Goal: Book appointment/travel/reservation

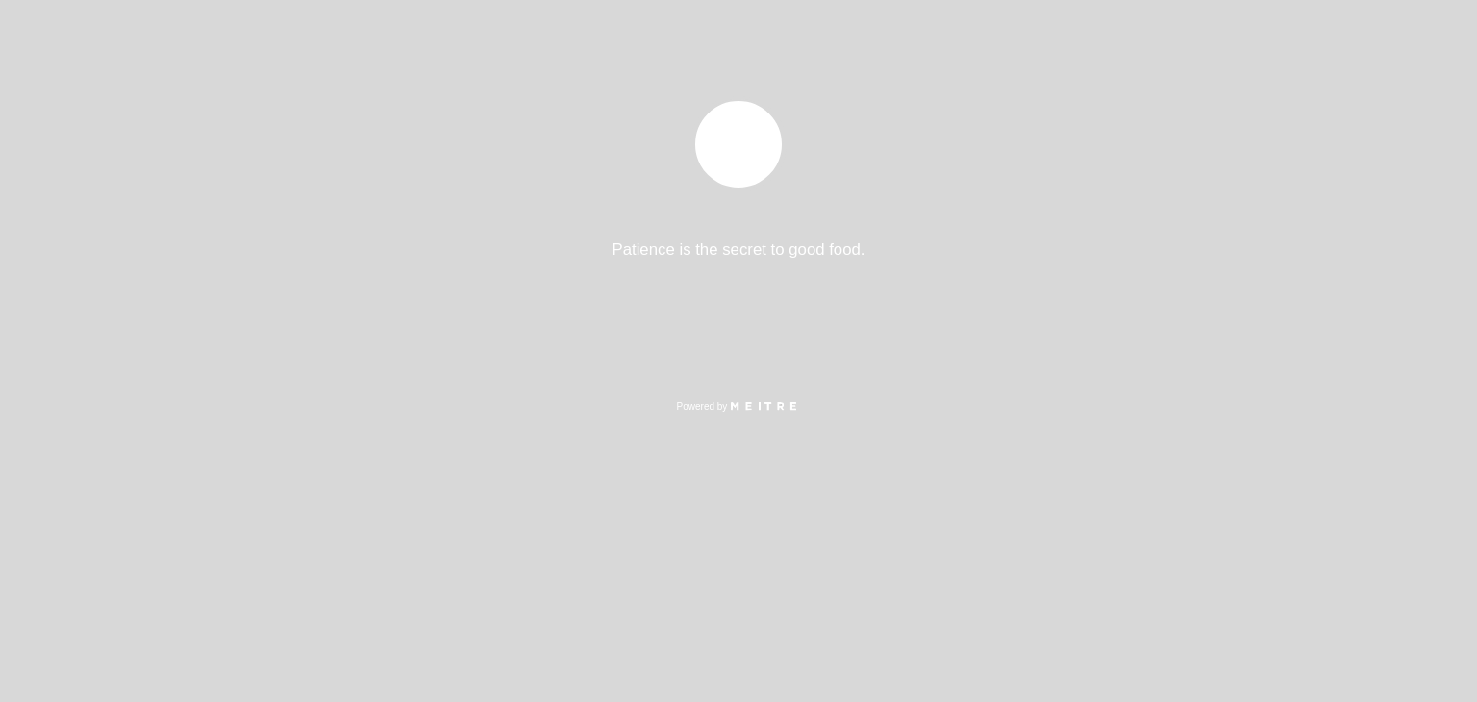
select select "es"
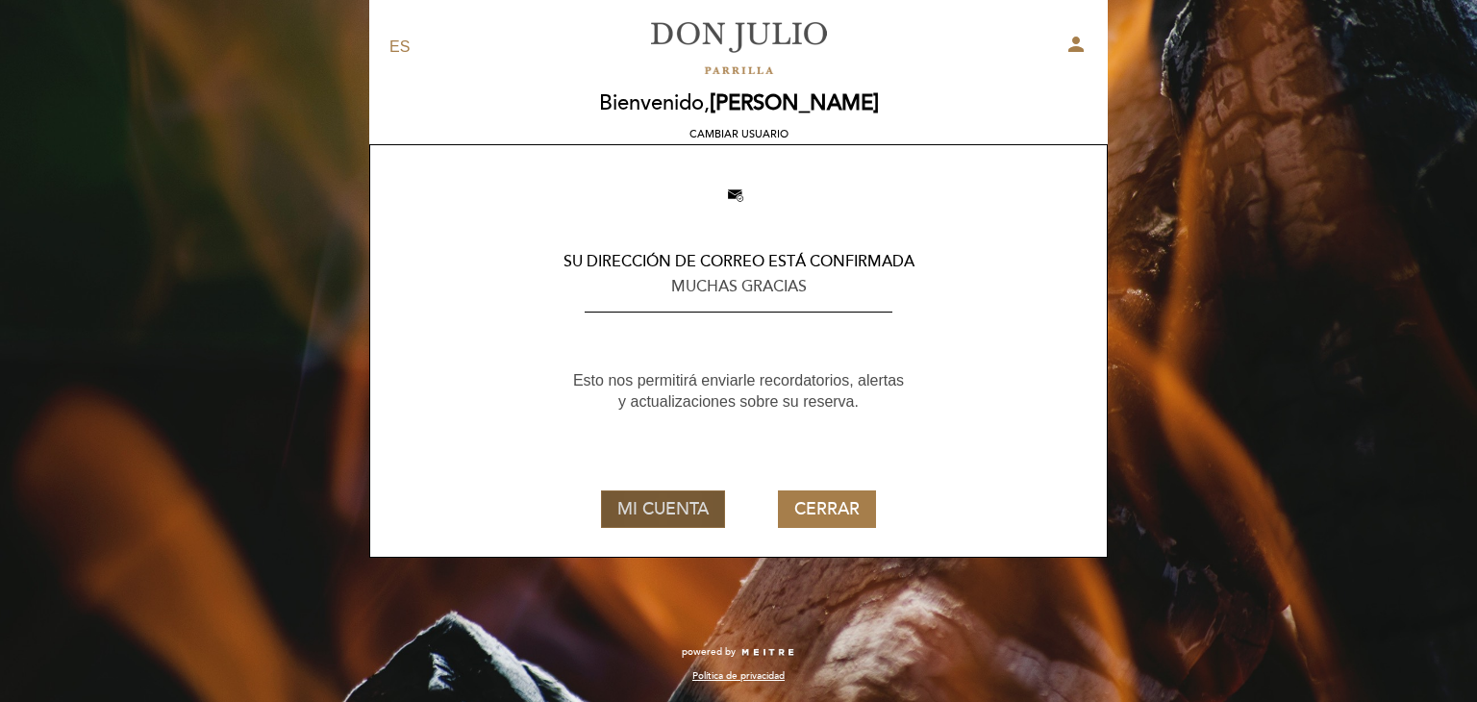
click at [669, 511] on button "MI CUENTA" at bounding box center [663, 508] width 124 height 37
select select "es"
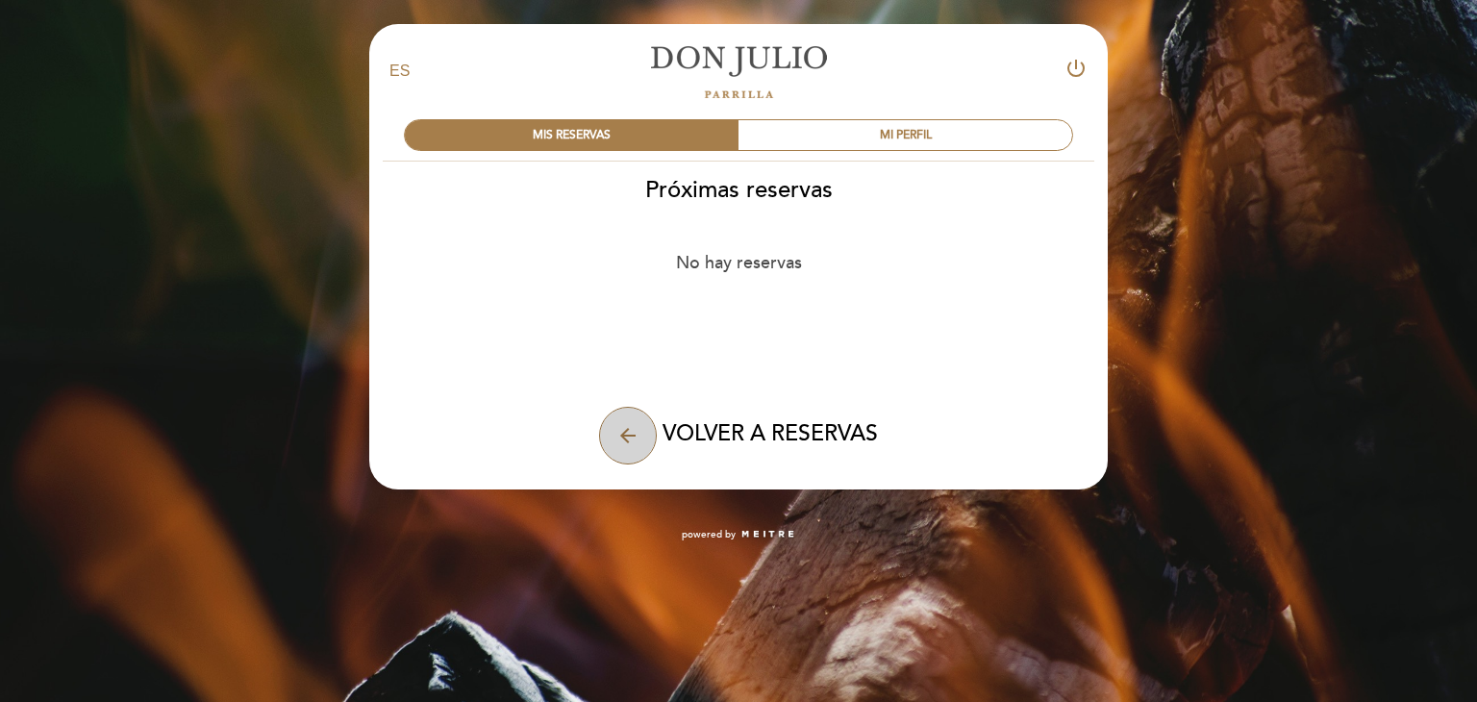
click at [619, 426] on icon "arrow_back" at bounding box center [627, 435] width 23 height 23
select select "es"
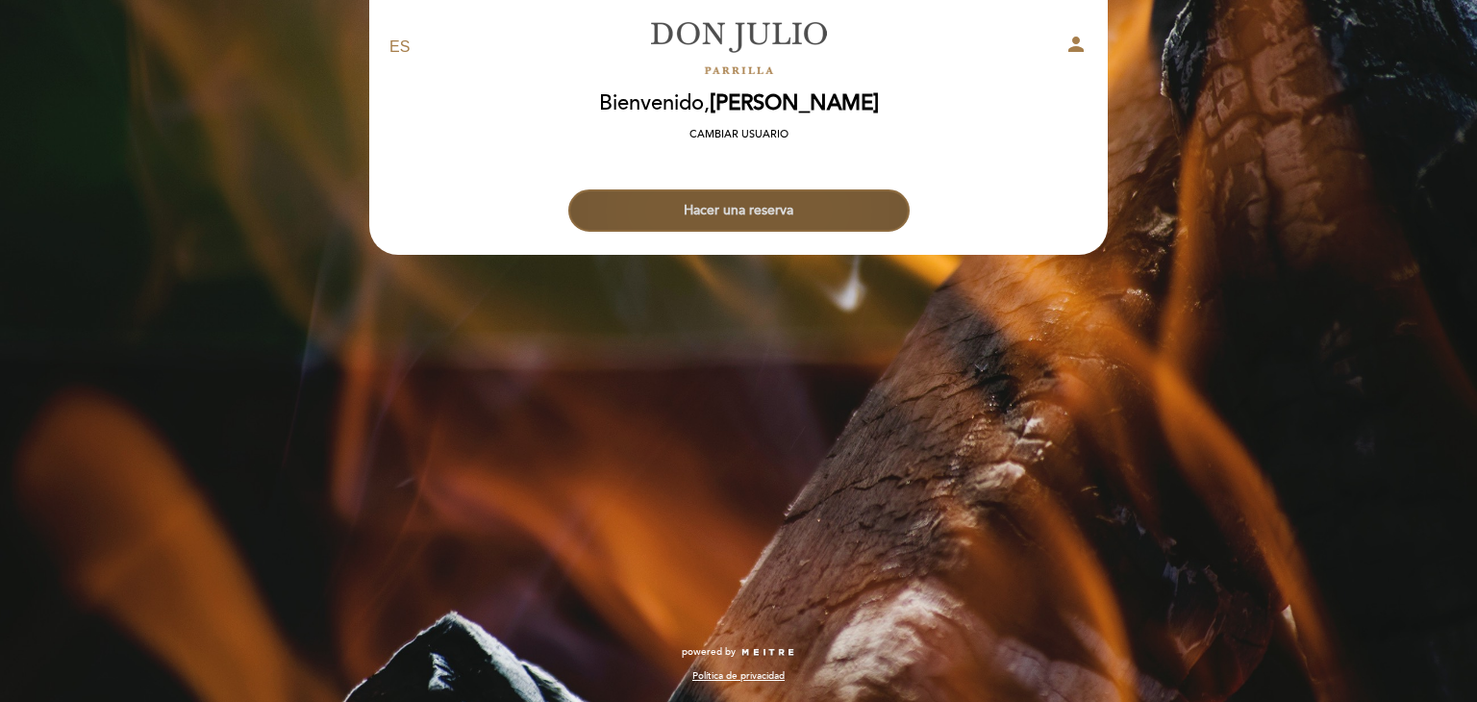
click at [763, 223] on button "Hacer una reserva" at bounding box center [738, 210] width 341 height 42
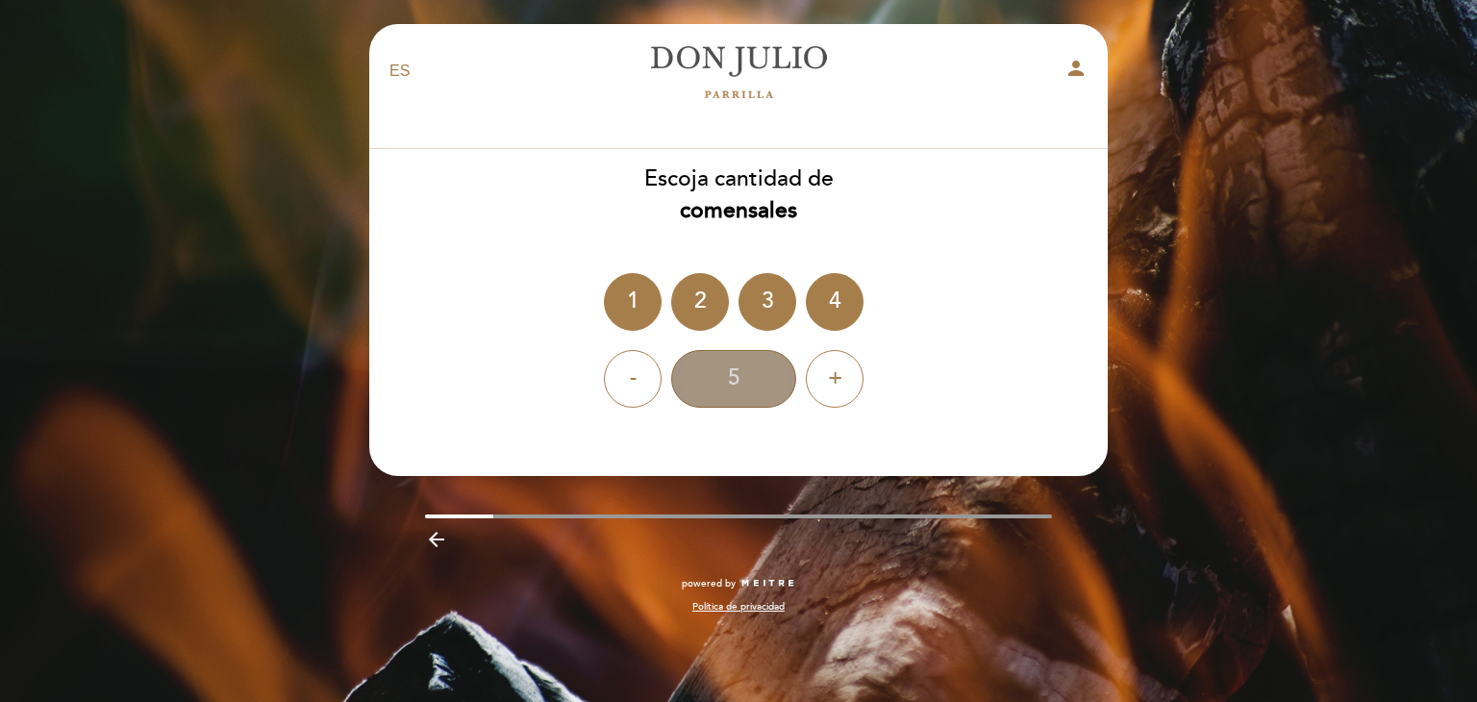
click at [724, 373] on div "5" at bounding box center [733, 379] width 125 height 58
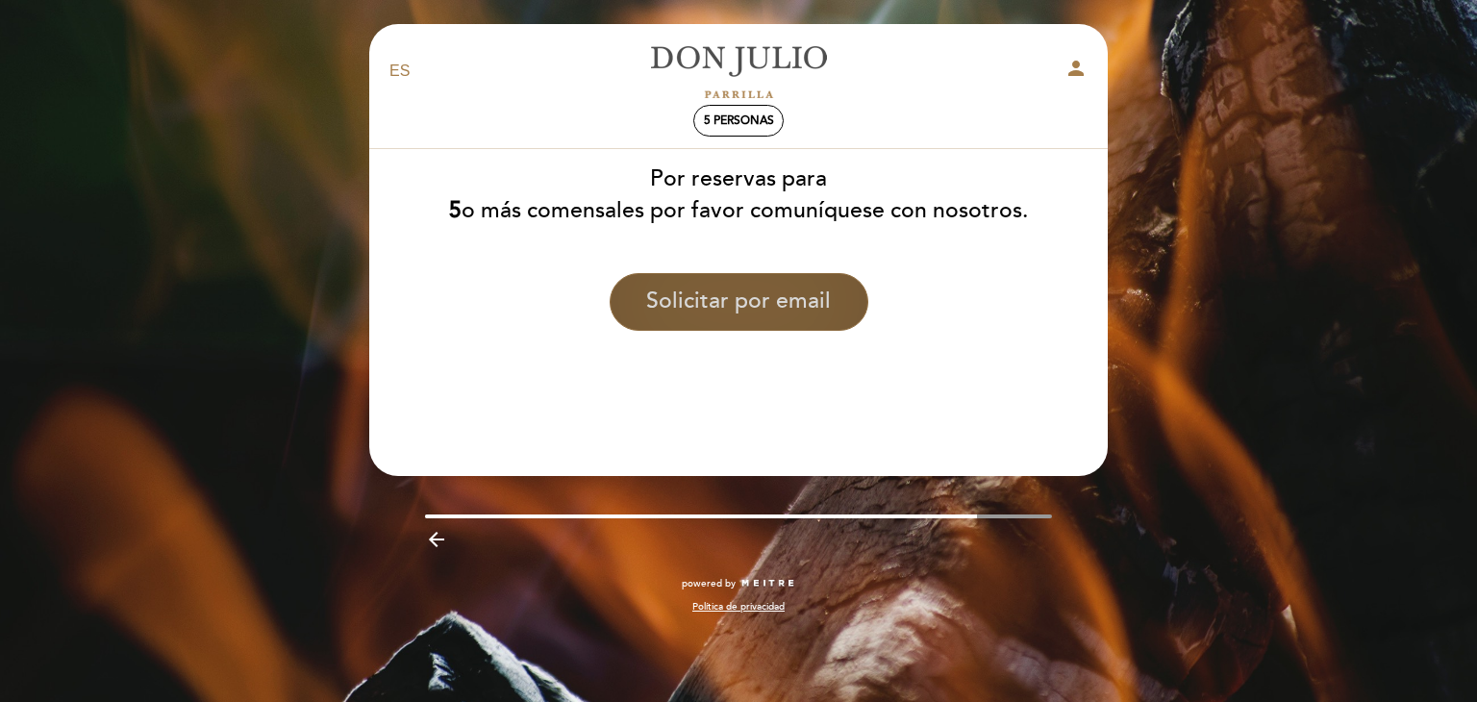
click at [728, 302] on button "Solicitar por email" at bounding box center [739, 302] width 259 height 58
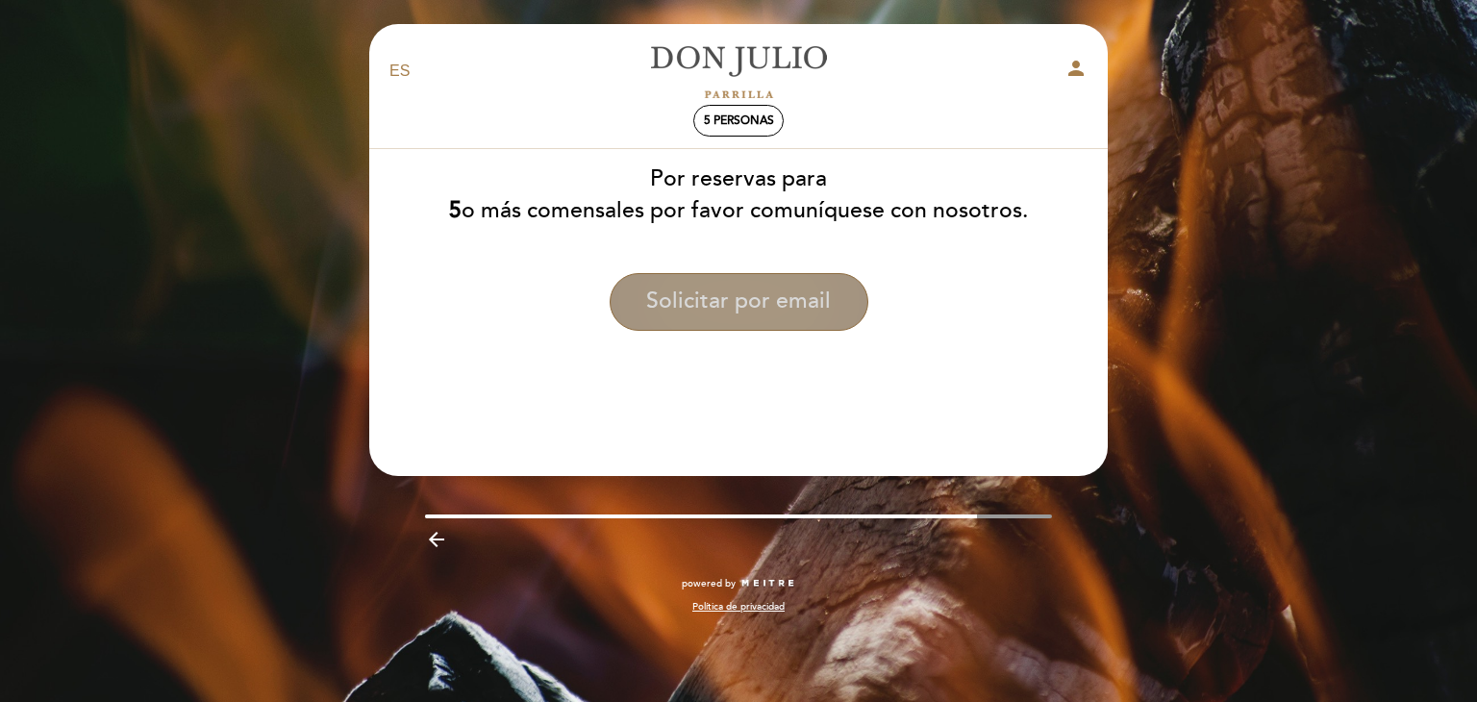
click at [728, 302] on button "Solicitar por email" at bounding box center [739, 302] width 259 height 58
